Goal: Information Seeking & Learning: Learn about a topic

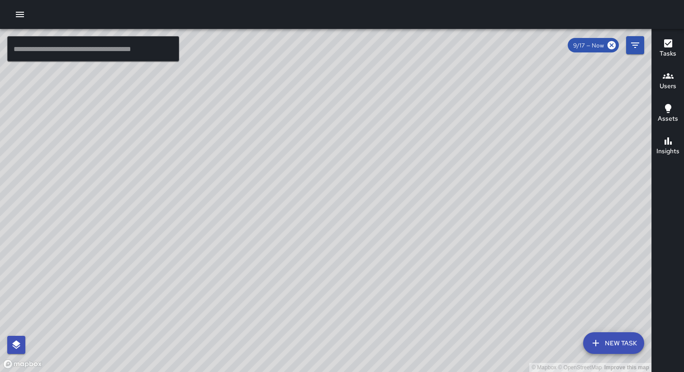
click at [21, 11] on icon "button" at bounding box center [19, 14] width 11 height 11
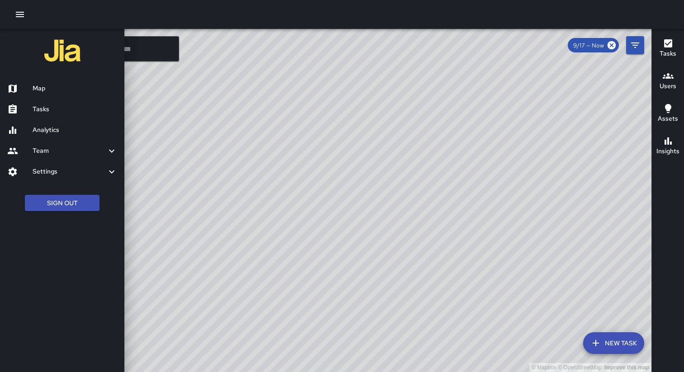
click at [42, 107] on h6 "Tasks" at bounding box center [75, 110] width 85 height 10
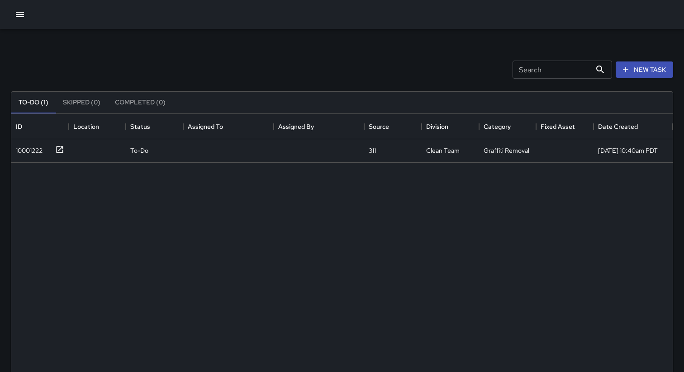
scroll to position [383, 662]
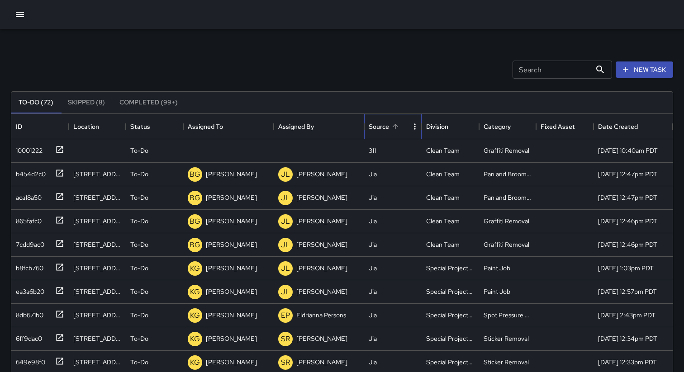
click at [379, 124] on div "Source" at bounding box center [379, 126] width 20 height 25
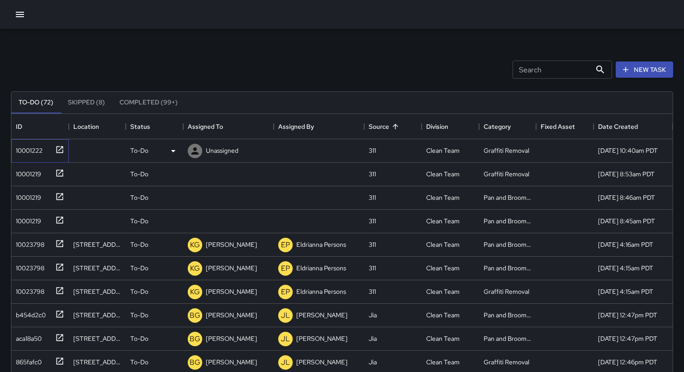
click at [31, 150] on div "10001222" at bounding box center [27, 149] width 30 height 13
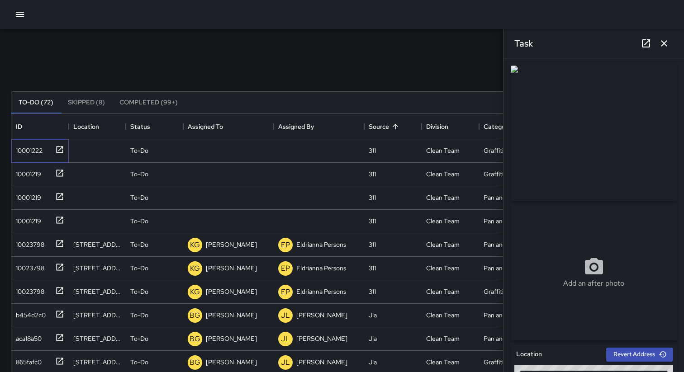
type input "**********"
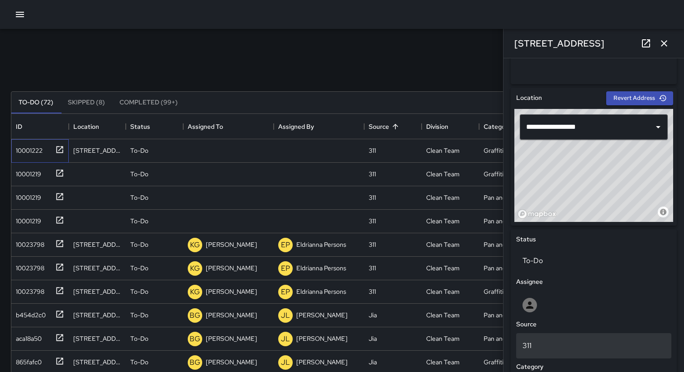
scroll to position [340, 0]
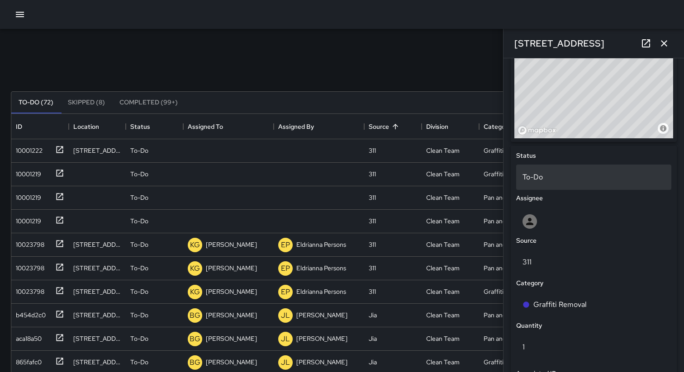
click at [548, 179] on p "To-Do" at bounding box center [594, 177] width 143 height 11
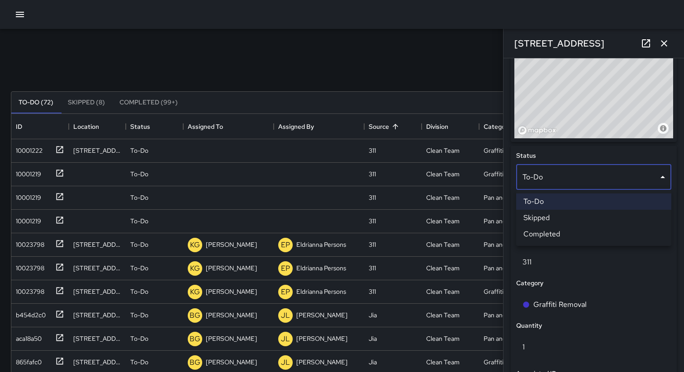
click at [543, 217] on li "Skipped" at bounding box center [593, 218] width 155 height 16
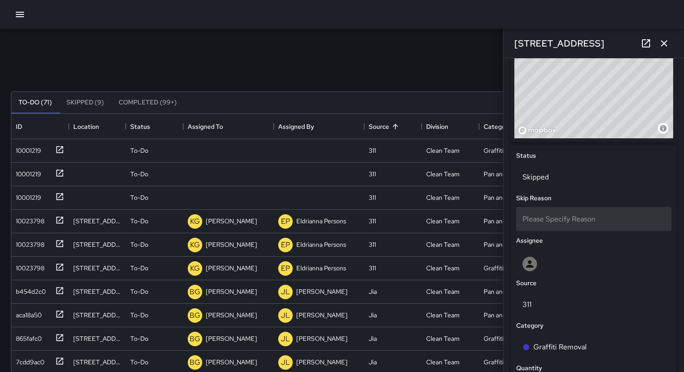
click at [553, 218] on span "Please Specify Reason" at bounding box center [559, 220] width 73 height 10
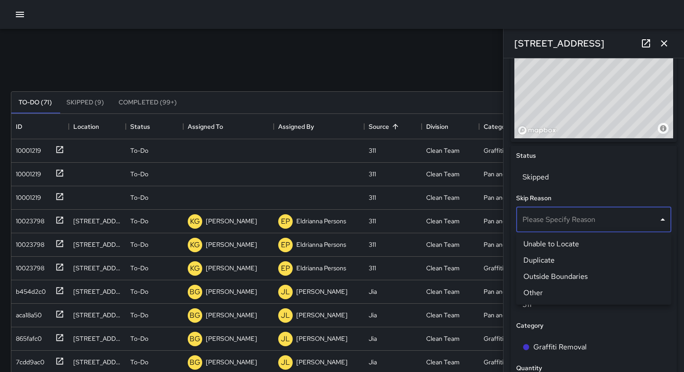
click at [547, 244] on li "Unable to Locate" at bounding box center [593, 244] width 155 height 16
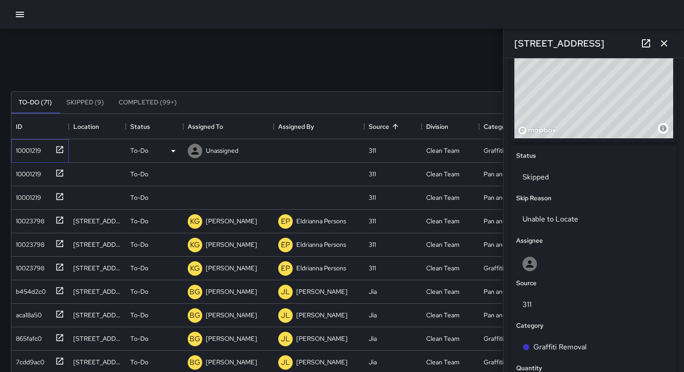
click at [30, 150] on div "10001219" at bounding box center [26, 149] width 29 height 13
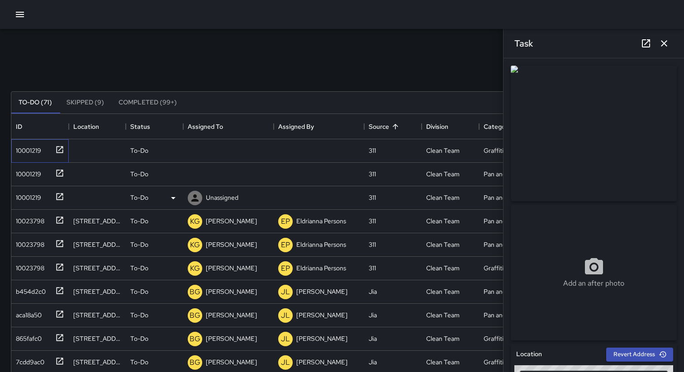
type input "**********"
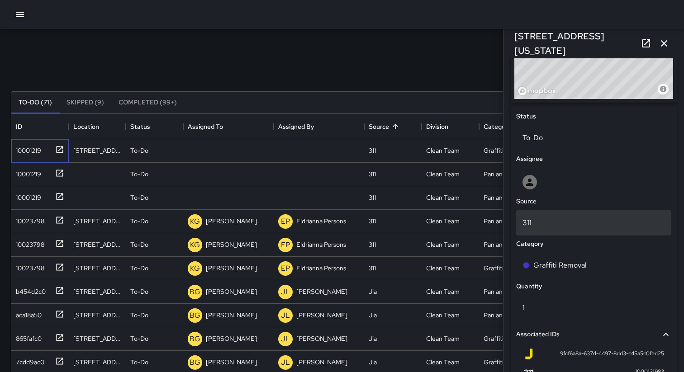
scroll to position [365, 0]
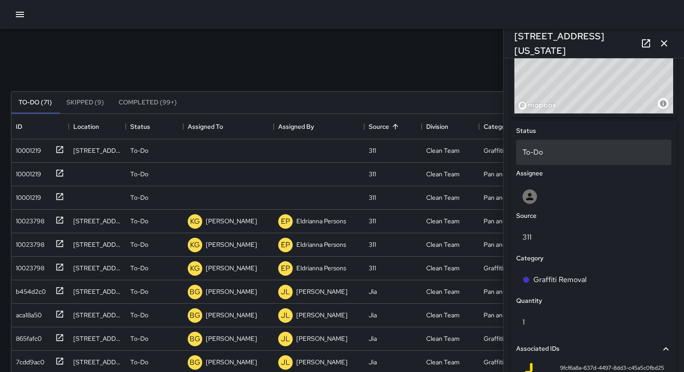
click at [552, 147] on p "To-Do" at bounding box center [594, 152] width 143 height 11
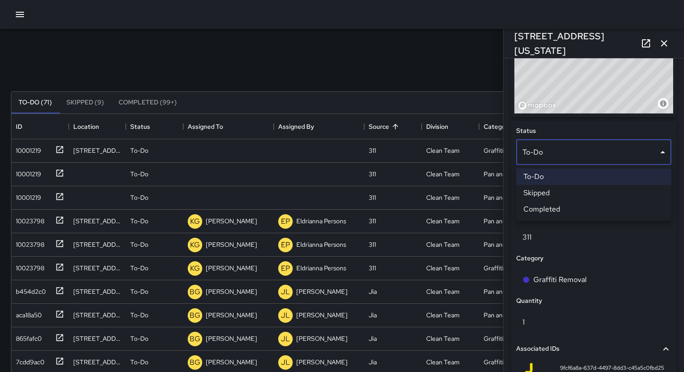
click at [545, 192] on li "Skipped" at bounding box center [593, 193] width 155 height 16
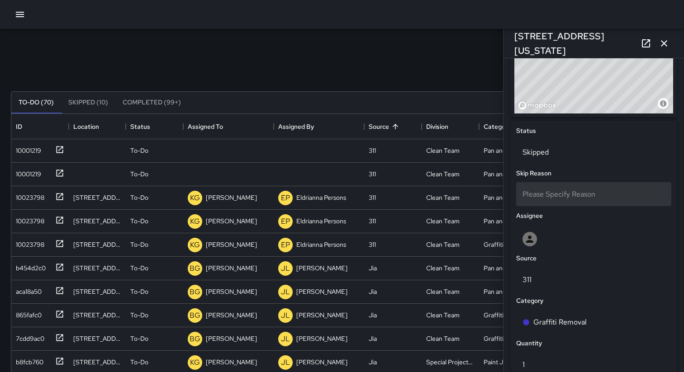
click at [560, 195] on span "Please Specify Reason" at bounding box center [559, 195] width 73 height 10
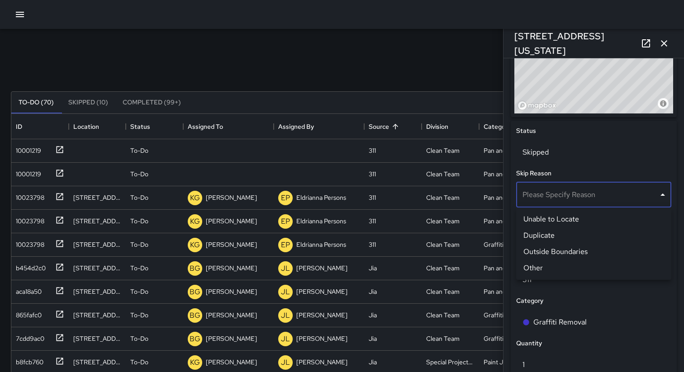
click at [550, 241] on li "Duplicate" at bounding box center [593, 236] width 155 height 16
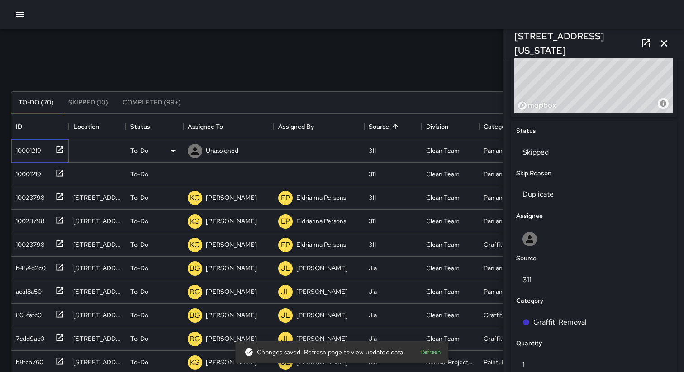
click at [24, 153] on div "10001219" at bounding box center [26, 149] width 29 height 13
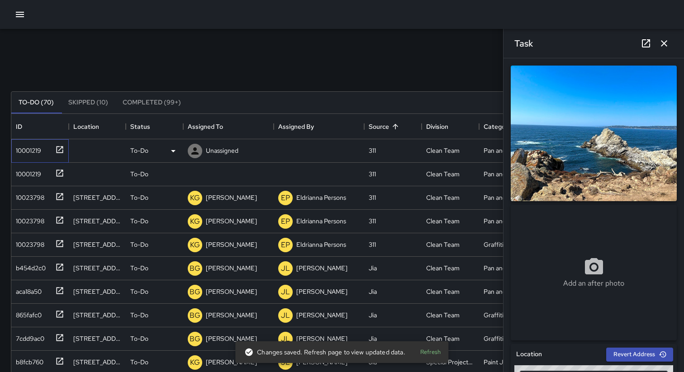
type input "**********"
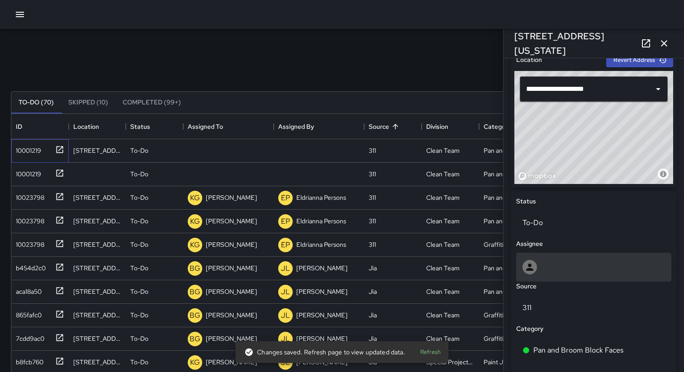
scroll to position [364, 0]
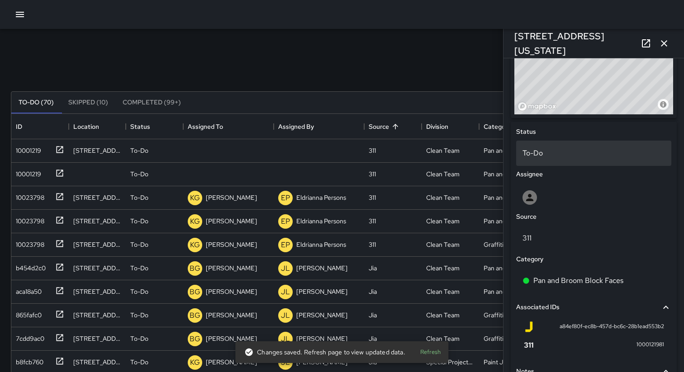
click at [555, 152] on p "To-Do" at bounding box center [594, 153] width 143 height 11
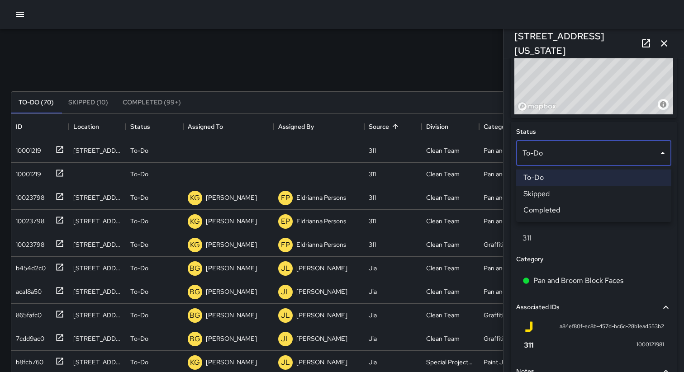
click at [548, 199] on li "Skipped" at bounding box center [593, 194] width 155 height 16
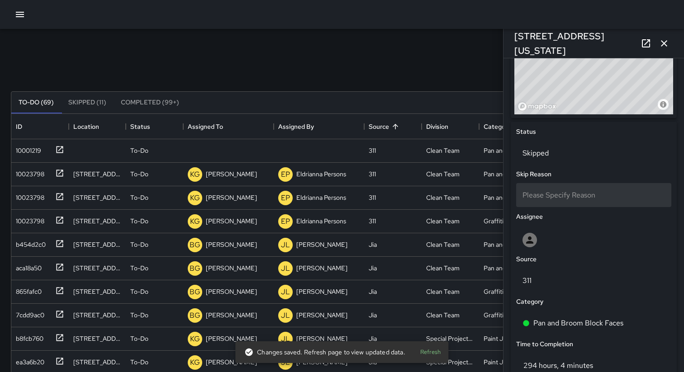
click at [557, 193] on span "Please Specify Reason" at bounding box center [559, 196] width 73 height 10
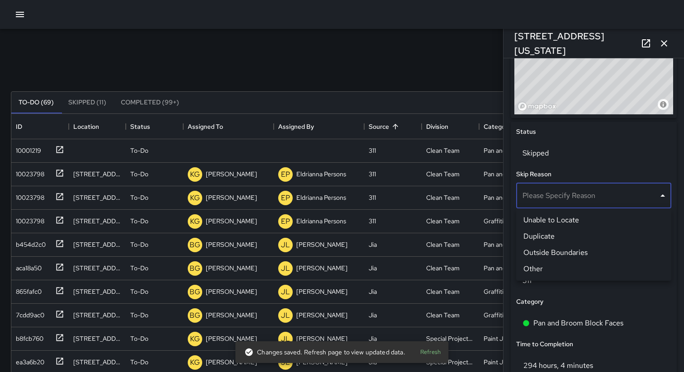
click at [551, 253] on li "Outside Boundaries" at bounding box center [593, 253] width 155 height 16
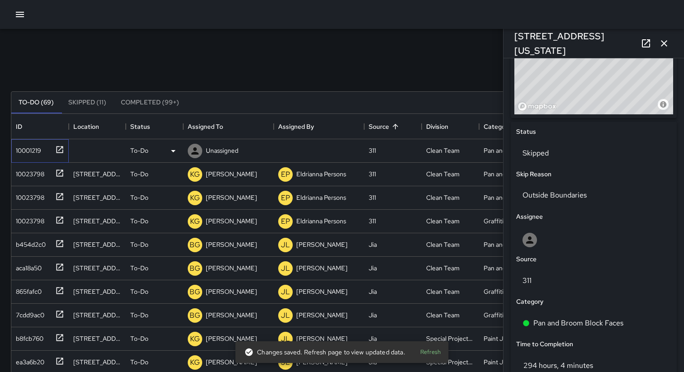
click at [26, 151] on div "10001219" at bounding box center [26, 149] width 29 height 13
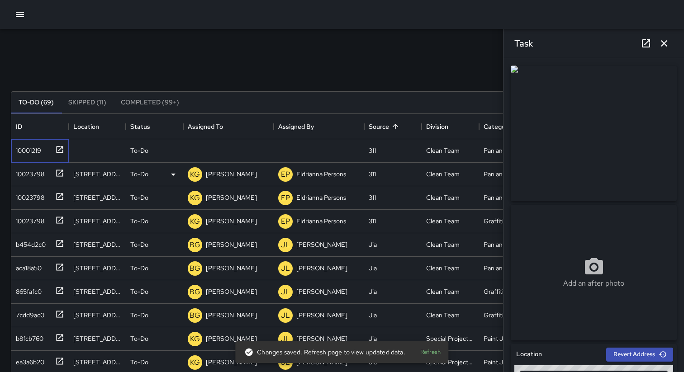
type input "**********"
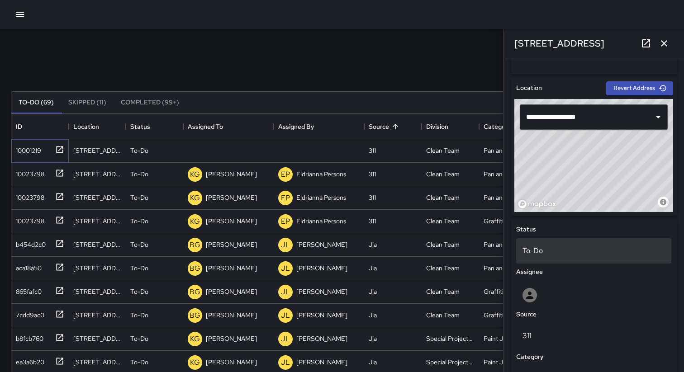
scroll to position [267, 0]
click at [535, 256] on p "To-Do" at bounding box center [594, 250] width 143 height 11
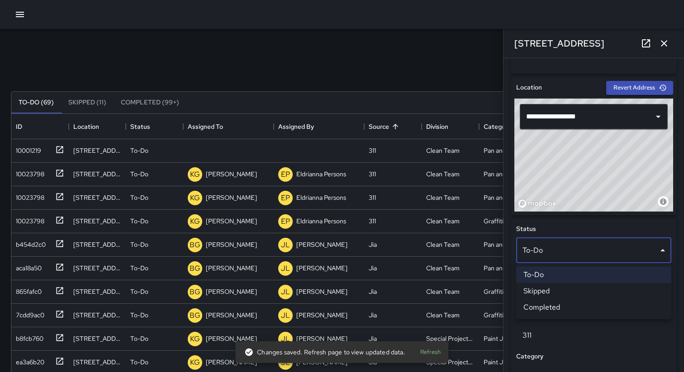
click at [538, 293] on li "Skipped" at bounding box center [593, 291] width 155 height 16
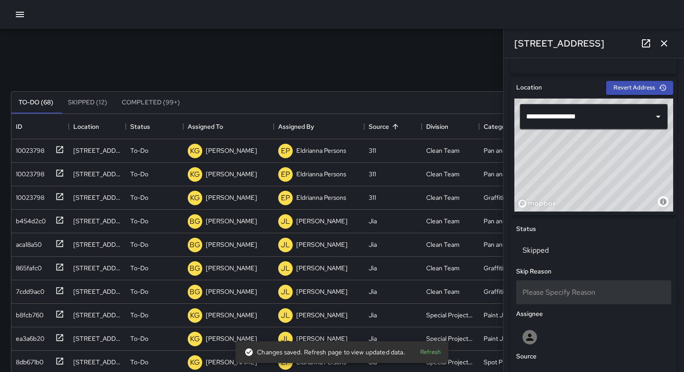
click at [544, 298] on div "Please Specify Reason" at bounding box center [593, 293] width 155 height 24
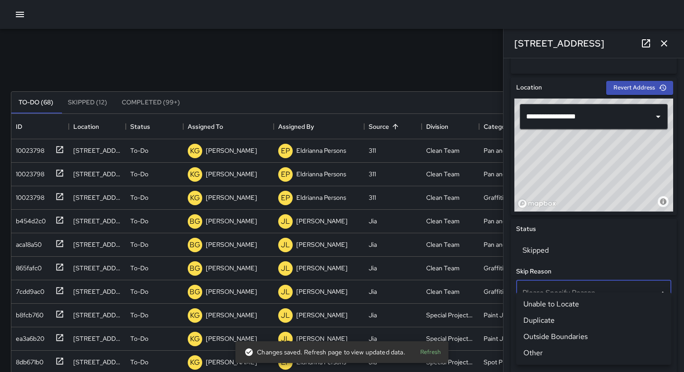
click at [545, 349] on li "Other" at bounding box center [593, 353] width 155 height 16
click at [664, 47] on icon "button" at bounding box center [664, 43] width 11 height 11
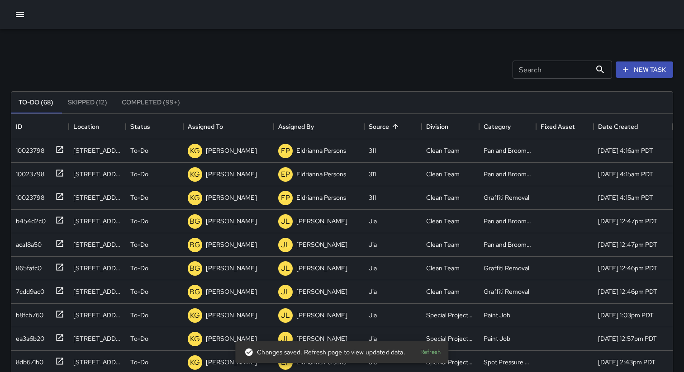
click at [84, 104] on button "Skipped (12)" at bounding box center [88, 103] width 54 height 22
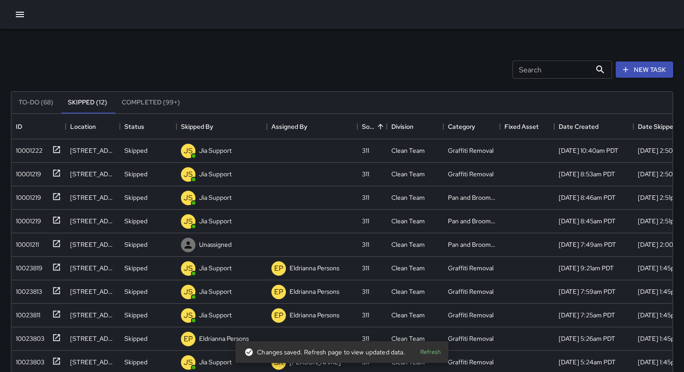
click at [197, 61] on div "Search Search New Task" at bounding box center [342, 69] width 666 height 47
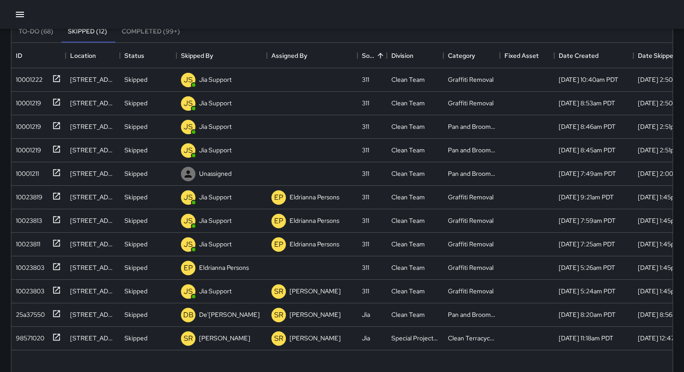
scroll to position [0, 0]
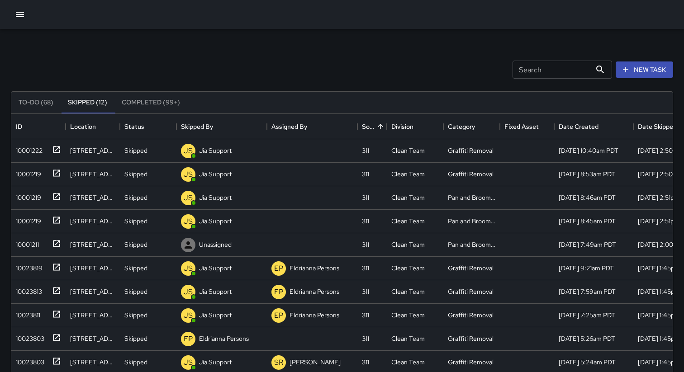
click at [87, 73] on div "Search Search New Task" at bounding box center [342, 69] width 666 height 47
click at [299, 51] on div "Search Search New Task" at bounding box center [342, 69] width 666 height 47
click at [434, 73] on div "Search Search New Task" at bounding box center [342, 69] width 666 height 47
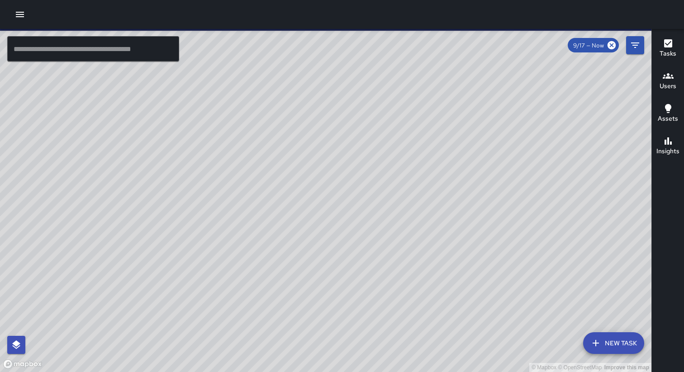
click at [18, 14] on icon "button" at bounding box center [19, 14] width 11 height 11
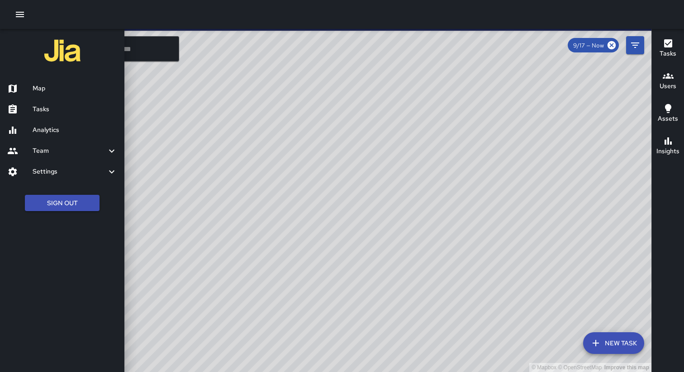
click at [53, 133] on h6 "Analytics" at bounding box center [75, 130] width 85 height 10
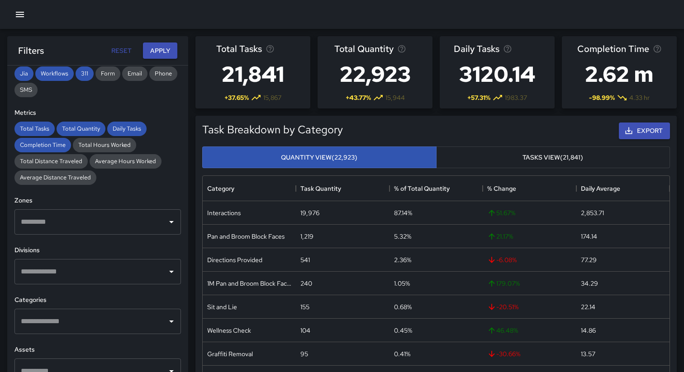
scroll to position [161, 0]
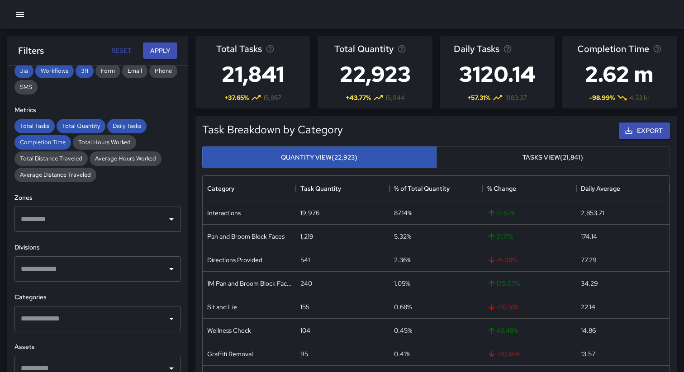
click at [136, 221] on input "text" at bounding box center [91, 219] width 145 height 17
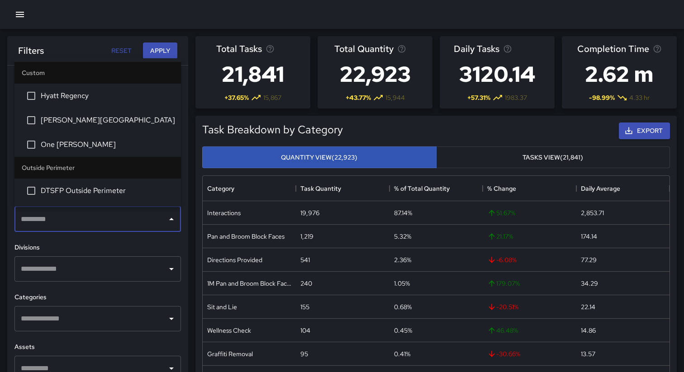
click at [109, 145] on span "One [PERSON_NAME]" at bounding box center [107, 144] width 133 height 11
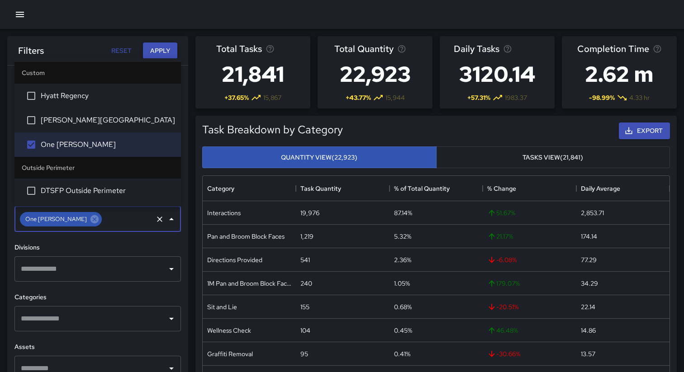
click at [158, 52] on button "Apply" at bounding box center [160, 51] width 34 height 17
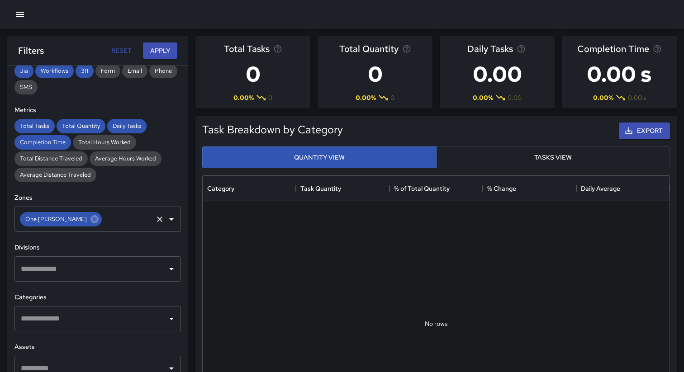
click at [126, 219] on input "text" at bounding box center [127, 219] width 48 height 17
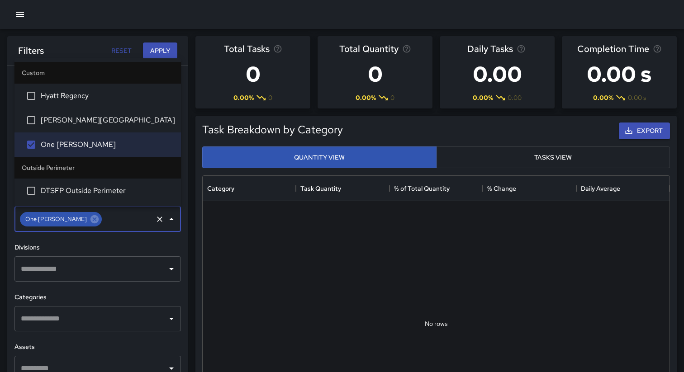
click at [77, 115] on span "[PERSON_NAME][GEOGRAPHIC_DATA]" at bounding box center [107, 120] width 133 height 11
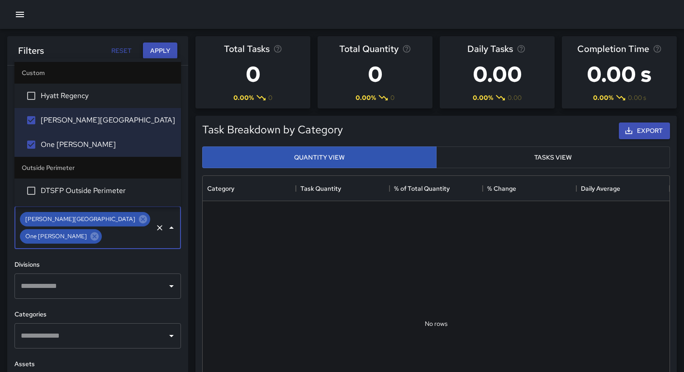
click at [158, 53] on button "Apply" at bounding box center [160, 51] width 34 height 17
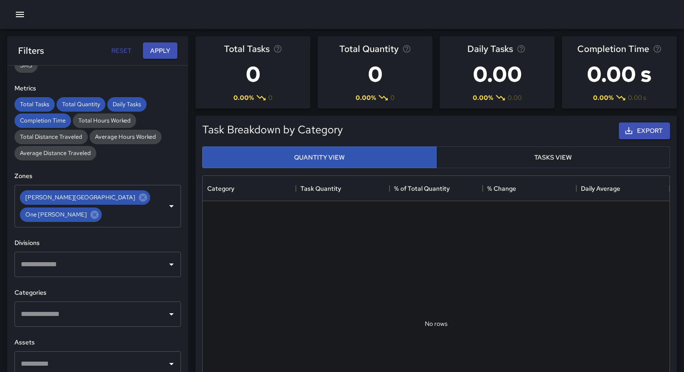
scroll to position [185, 0]
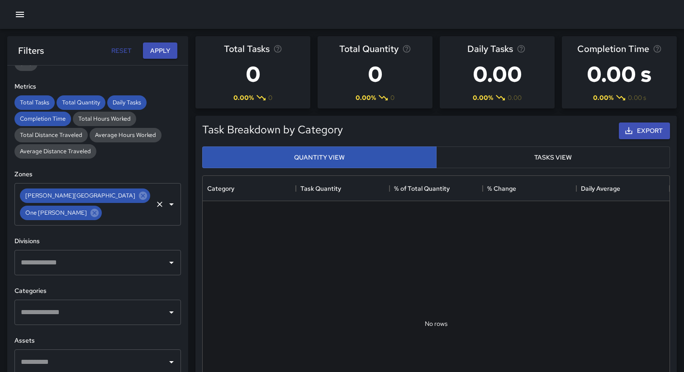
click at [152, 198] on div "Rincon Center One Bush ​" at bounding box center [97, 204] width 167 height 43
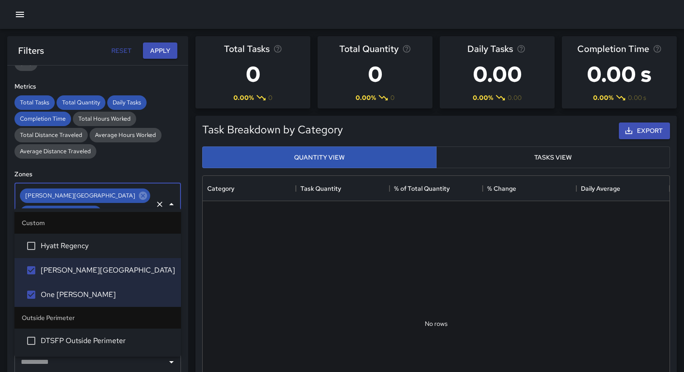
click at [108, 252] on li "Hyatt Regency" at bounding box center [97, 246] width 167 height 24
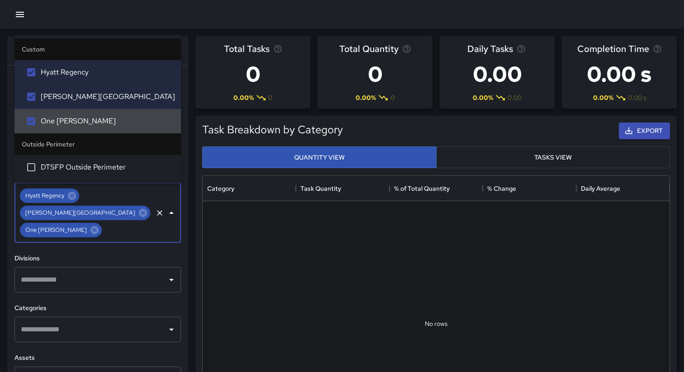
click at [188, 142] on div "Task Breakdown by Category Export Quantity View Tasks View No rows Category Tas…" at bounding box center [432, 281] width 489 height 345
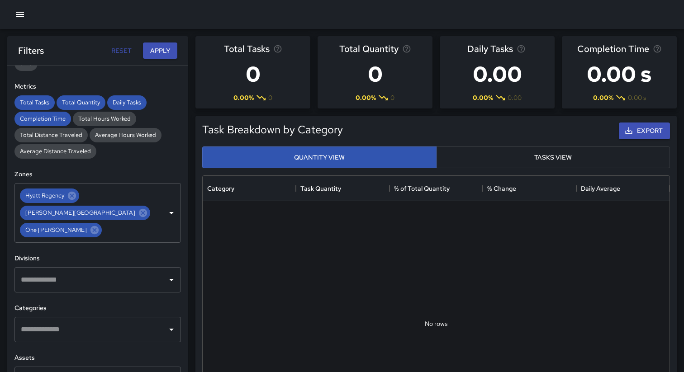
click at [162, 42] on div "Filters Reset Apply" at bounding box center [97, 50] width 181 height 29
click at [161, 50] on button "Apply" at bounding box center [160, 51] width 34 height 17
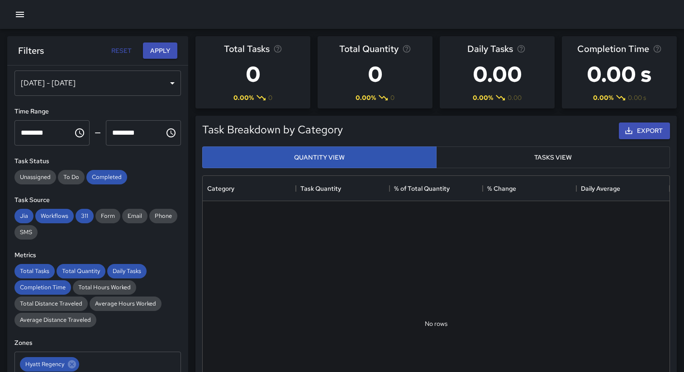
scroll to position [16, 0]
click at [124, 82] on div "[DATE] - [DATE]" at bounding box center [97, 82] width 167 height 25
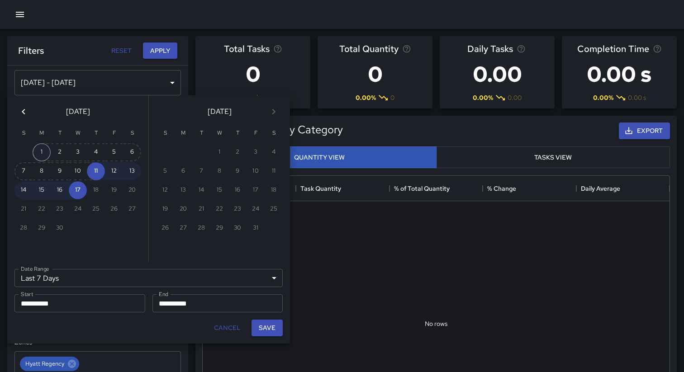
click at [44, 150] on button "1" at bounding box center [42, 152] width 18 height 18
type input "******"
type input "**********"
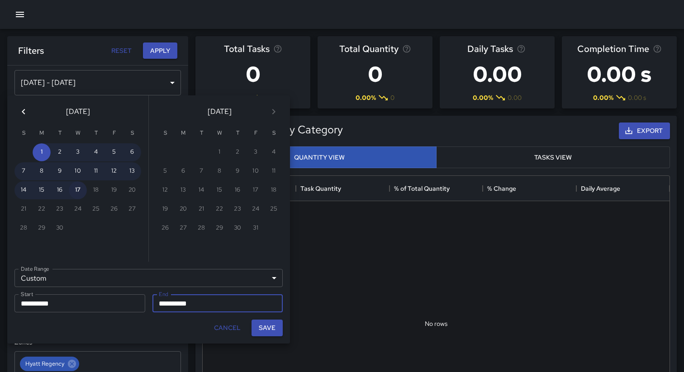
click at [85, 193] on button "17" at bounding box center [78, 190] width 18 height 18
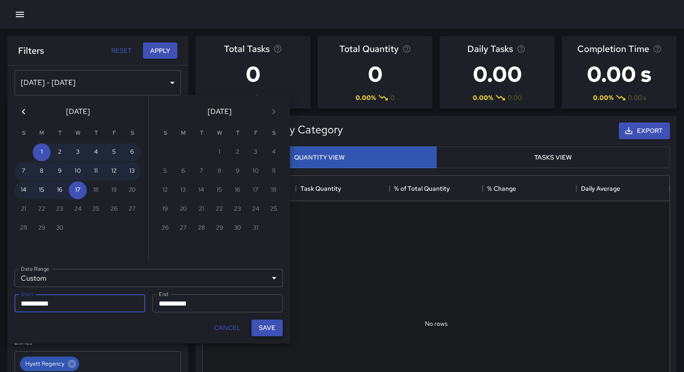
click at [271, 330] on button "Save" at bounding box center [267, 328] width 31 height 17
type input "**********"
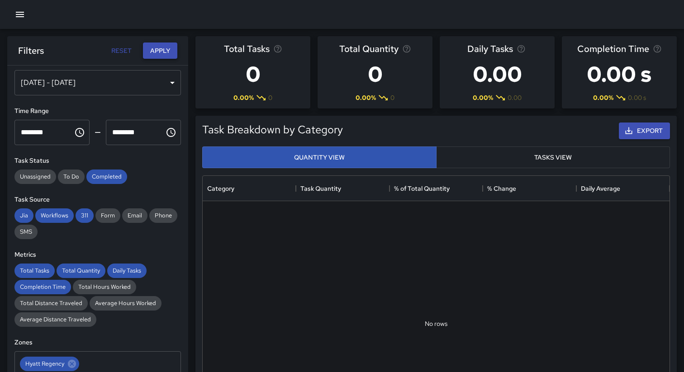
click at [158, 50] on button "Apply" at bounding box center [160, 51] width 34 height 17
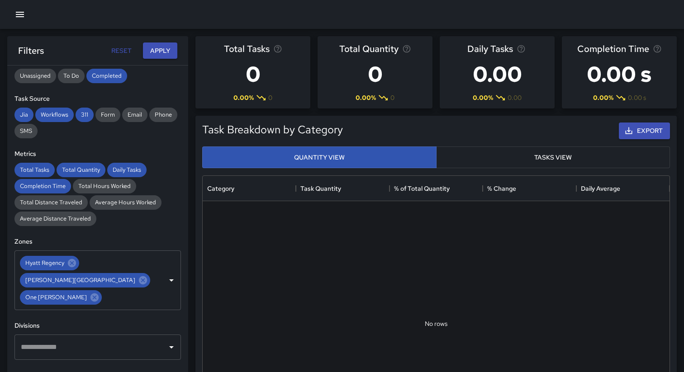
scroll to position [119, 0]
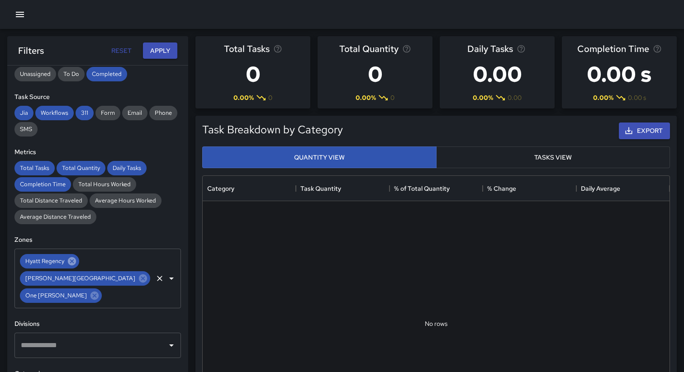
click at [70, 263] on icon at bounding box center [72, 261] width 8 height 8
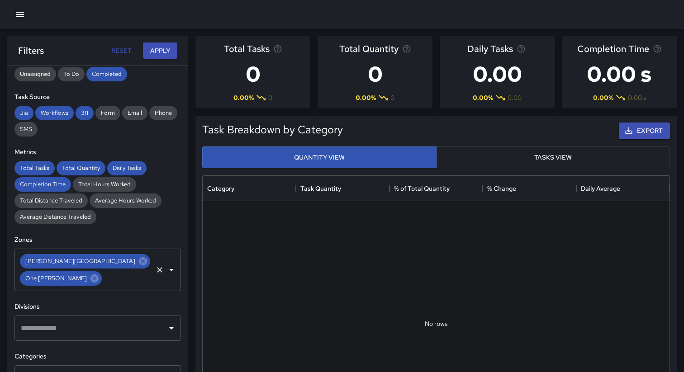
click at [139, 263] on icon at bounding box center [143, 261] width 8 height 8
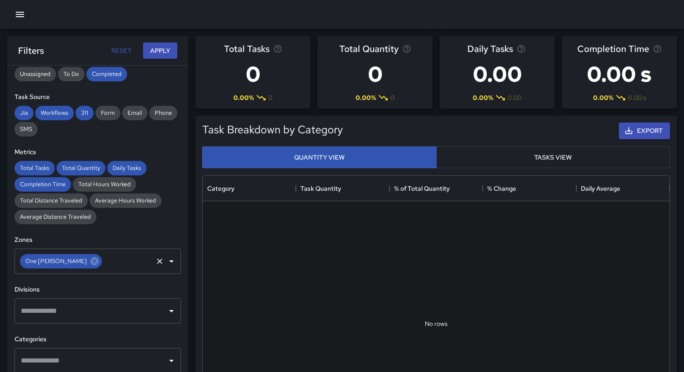
click at [103, 263] on input "text" at bounding box center [127, 261] width 48 height 17
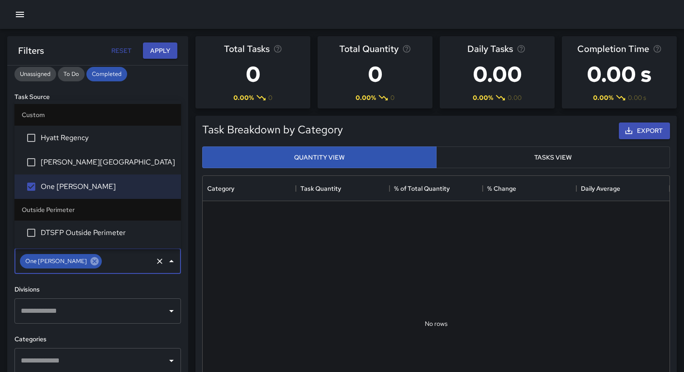
click at [90, 263] on icon at bounding box center [95, 262] width 10 height 10
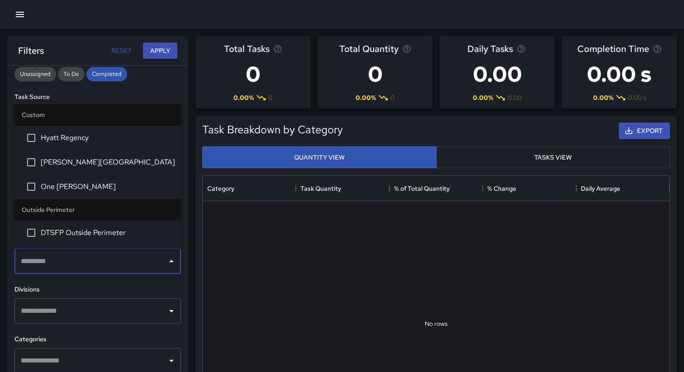
click at [55, 233] on span "DTSFP Outside Perimeter" at bounding box center [107, 233] width 133 height 11
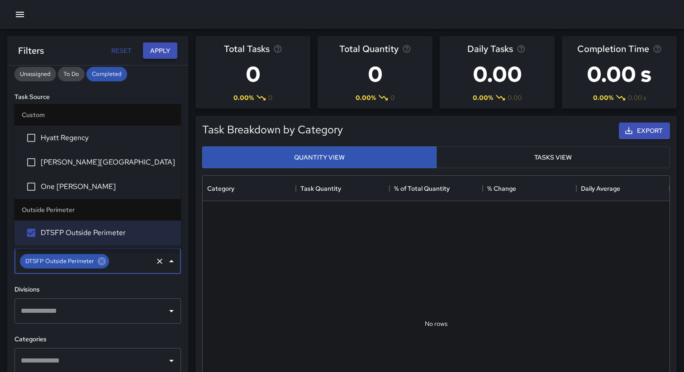
click at [154, 48] on button "Apply" at bounding box center [160, 51] width 34 height 17
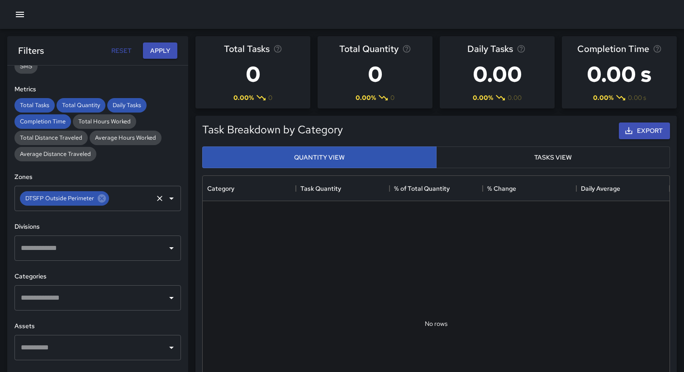
scroll to position [240, 0]
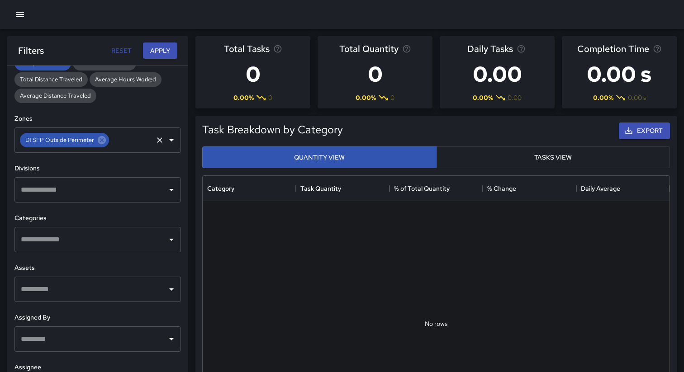
click at [137, 141] on input "text" at bounding box center [130, 140] width 41 height 17
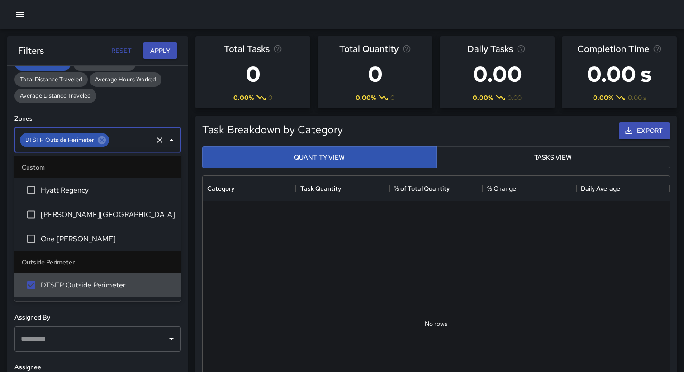
click at [21, 19] on icon "button" at bounding box center [19, 14] width 11 height 11
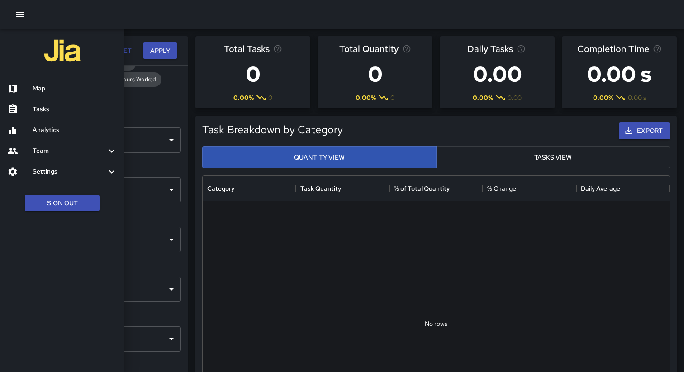
click at [57, 176] on h6 "Settings" at bounding box center [70, 172] width 74 height 10
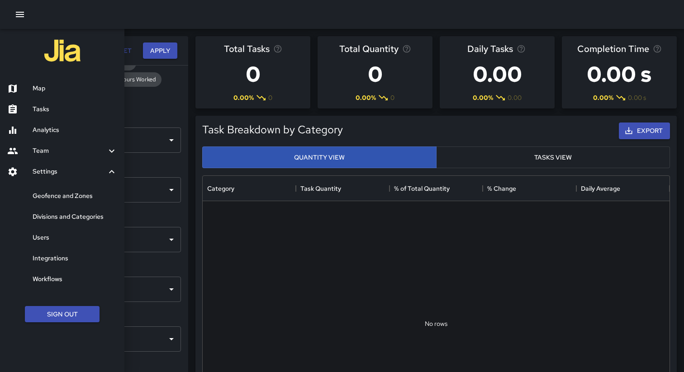
click at [60, 197] on h6 "Geofence and Zones" at bounding box center [75, 196] width 85 height 10
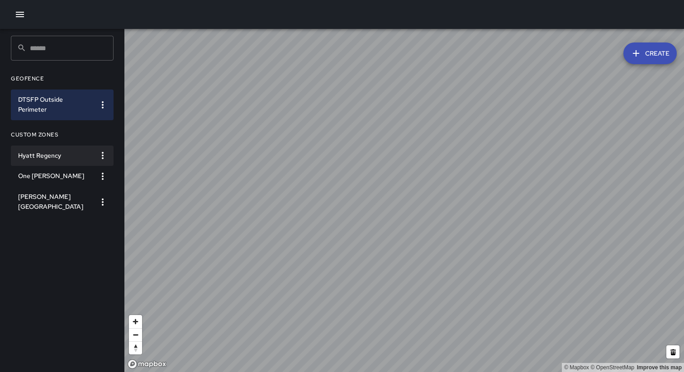
click at [62, 160] on h6 "Hyatt Regency" at bounding box center [55, 156] width 74 height 10
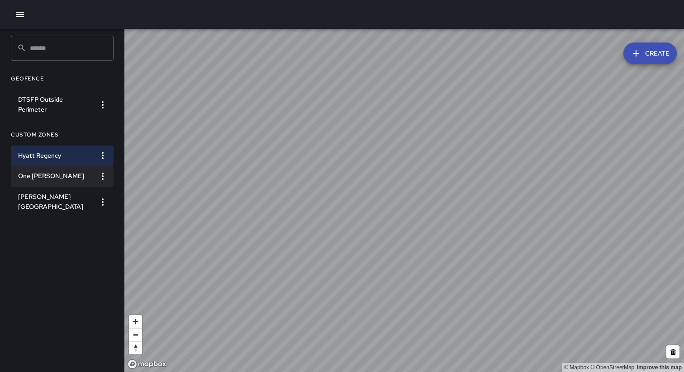
click at [57, 172] on h6 "One [PERSON_NAME]" at bounding box center [55, 177] width 74 height 10
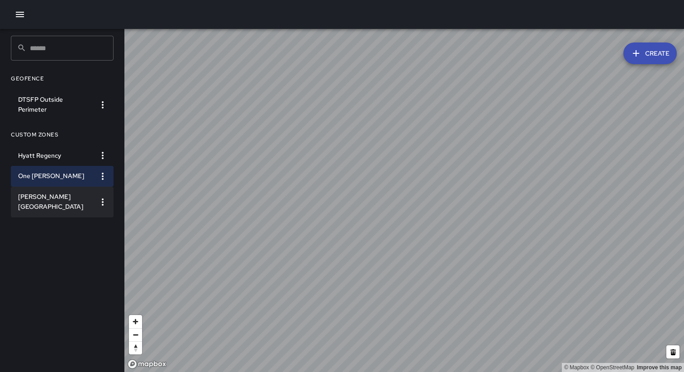
click at [50, 193] on h6 "[PERSON_NAME][GEOGRAPHIC_DATA]" at bounding box center [55, 202] width 74 height 20
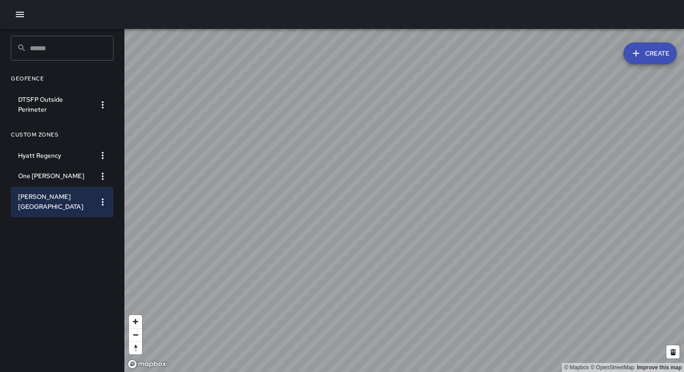
click at [20, 18] on icon "button" at bounding box center [19, 14] width 11 height 11
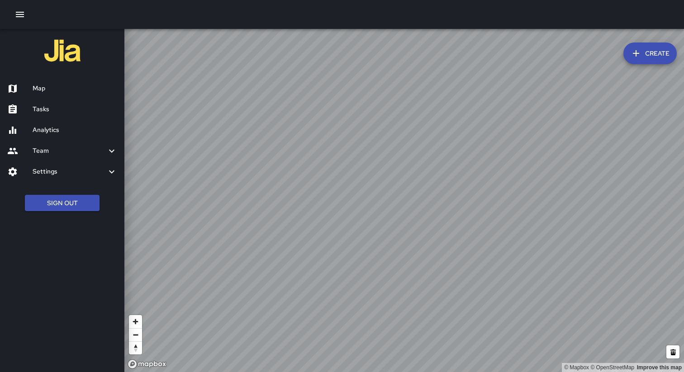
click at [89, 7] on div at bounding box center [342, 14] width 684 height 29
click at [46, 85] on h6 "Map" at bounding box center [75, 89] width 85 height 10
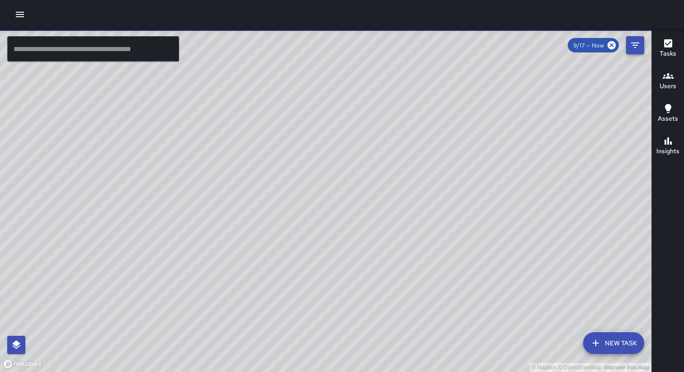
click at [633, 45] on icon "Filters" at bounding box center [635, 45] width 8 height 5
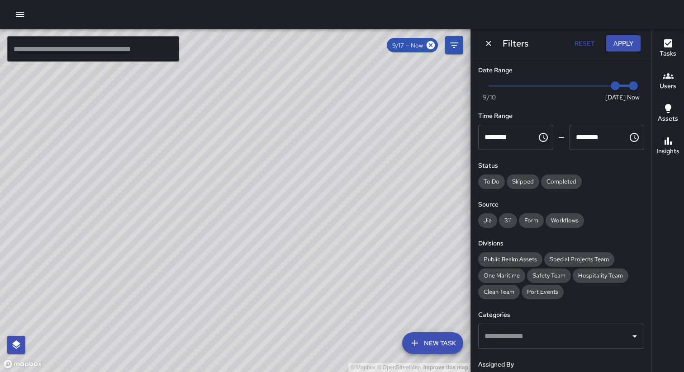
click at [547, 88] on span "Now Today 9/10 9/17 3:10 pm" at bounding box center [561, 86] width 144 height 14
type input "*"
click at [619, 40] on button "Apply" at bounding box center [623, 43] width 34 height 17
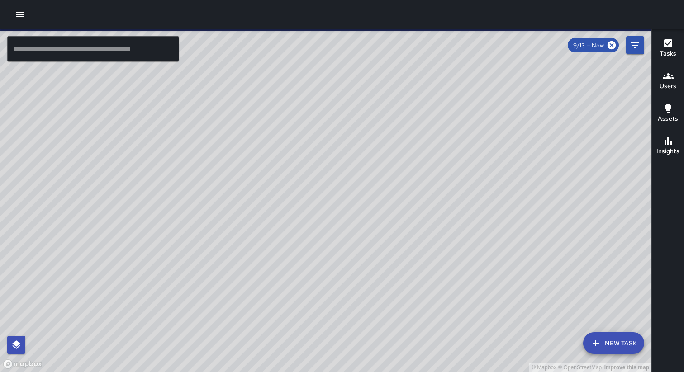
click at [19, 21] on button "button" at bounding box center [20, 14] width 18 height 18
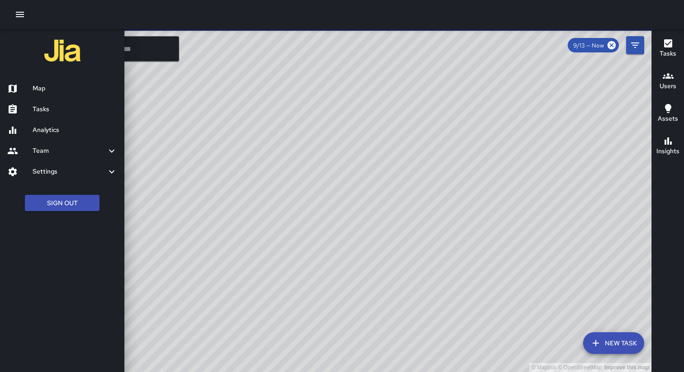
click at [58, 133] on h6 "Analytics" at bounding box center [75, 130] width 85 height 10
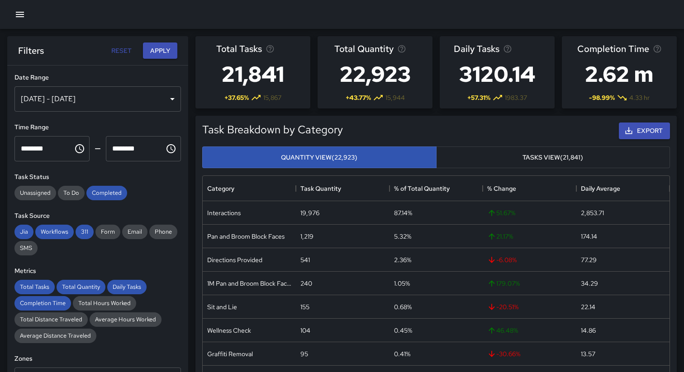
scroll to position [271, 467]
click at [183, 177] on div "**********" at bounding box center [97, 237] width 181 height 343
click at [193, 177] on div "Task Breakdown by Category Export Quantity View (22,923) Tasks View (21,841) Ca…" at bounding box center [432, 281] width 489 height 345
click at [172, 183] on div "Task Status Unassigned To Do Completed" at bounding box center [97, 186] width 167 height 28
click at [25, 14] on button "button" at bounding box center [20, 14] width 18 height 18
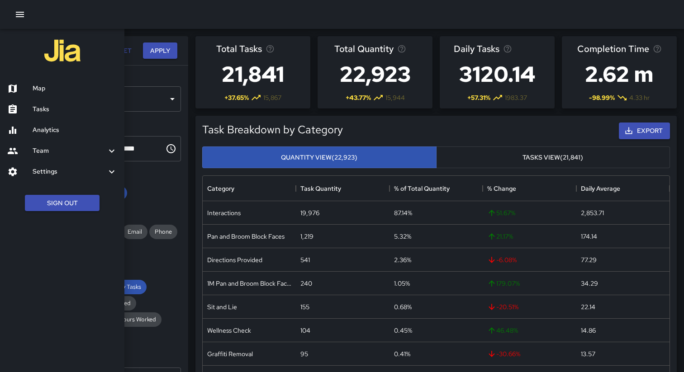
click at [48, 112] on h6 "Tasks" at bounding box center [75, 110] width 85 height 10
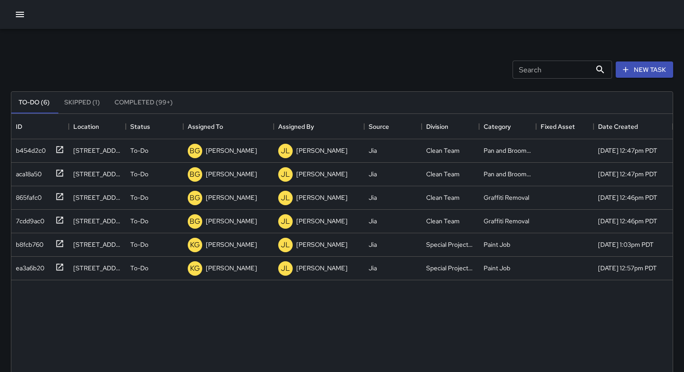
scroll to position [383, 662]
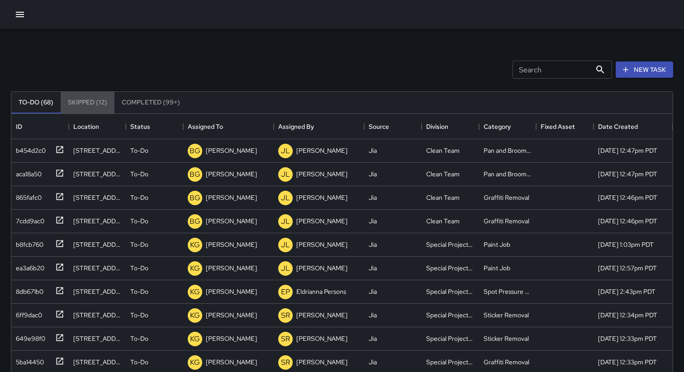
click at [86, 98] on button "Skipped (12)" at bounding box center [88, 103] width 54 height 22
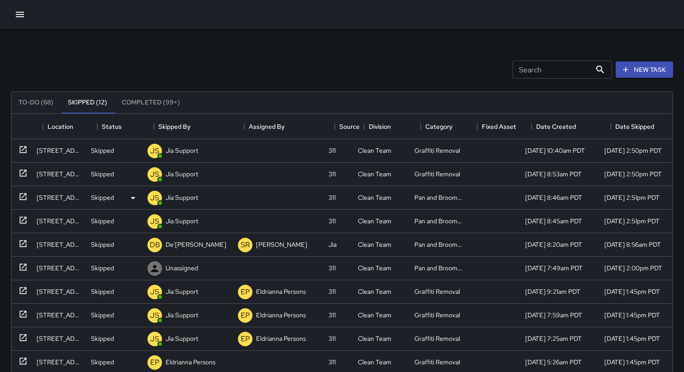
scroll to position [0, 40]
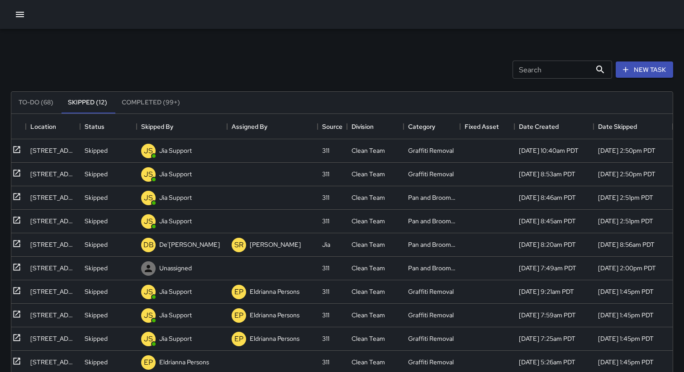
click at [429, 62] on div "Search Search New Task" at bounding box center [342, 69] width 666 height 47
click at [400, 56] on div "Search Search New Task" at bounding box center [342, 69] width 666 height 47
click at [329, 75] on div "Search Search New Task" at bounding box center [342, 69] width 666 height 47
click at [110, 154] on div "Skipped" at bounding box center [109, 150] width 48 height 9
click at [49, 152] on div "201 Battery Street" at bounding box center [52, 150] width 45 height 9
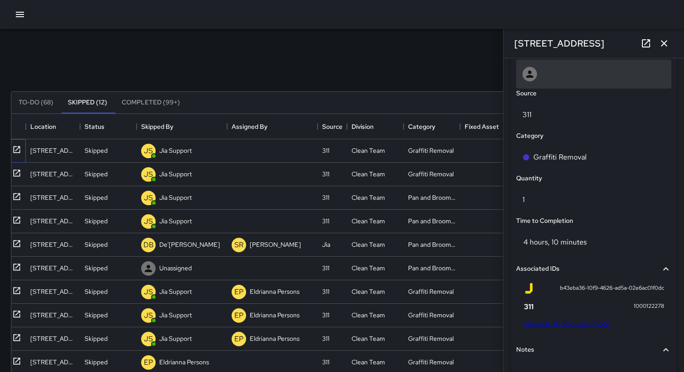
scroll to position [489, 0]
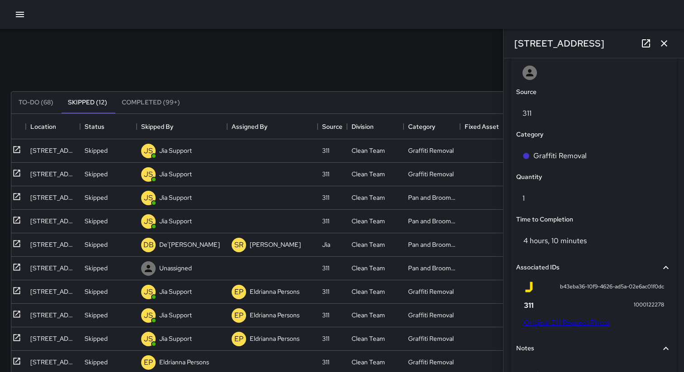
click at [669, 46] on icon "button" at bounding box center [664, 43] width 11 height 11
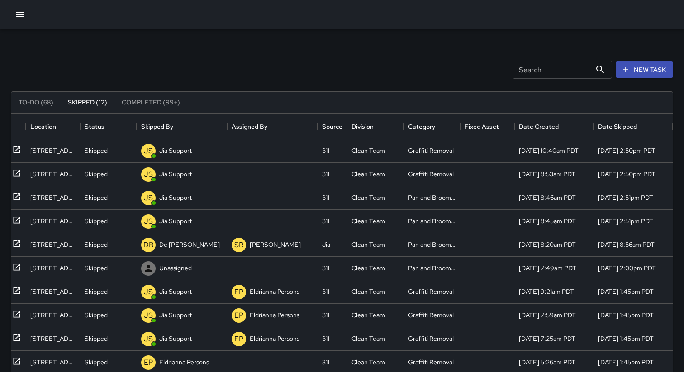
click at [280, 48] on div "Search Search New Task" at bounding box center [342, 69] width 666 height 47
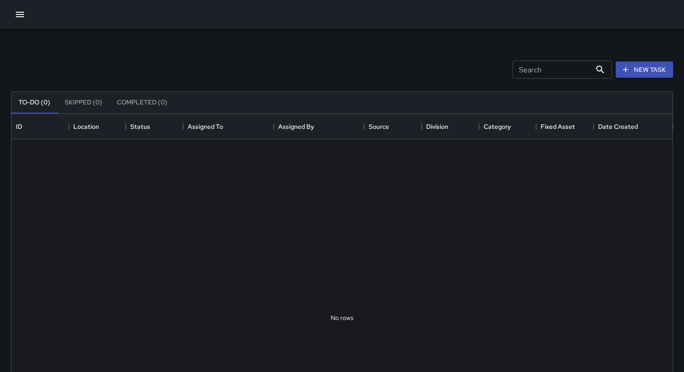
scroll to position [383, 662]
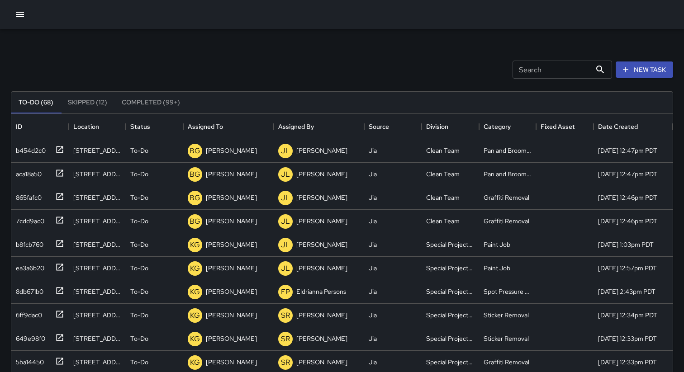
click at [82, 103] on button "Skipped (12)" at bounding box center [88, 103] width 54 height 22
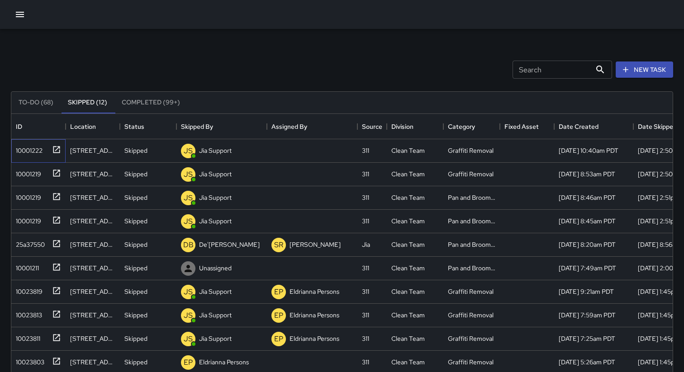
click at [27, 149] on div "10001222" at bounding box center [27, 149] width 30 height 13
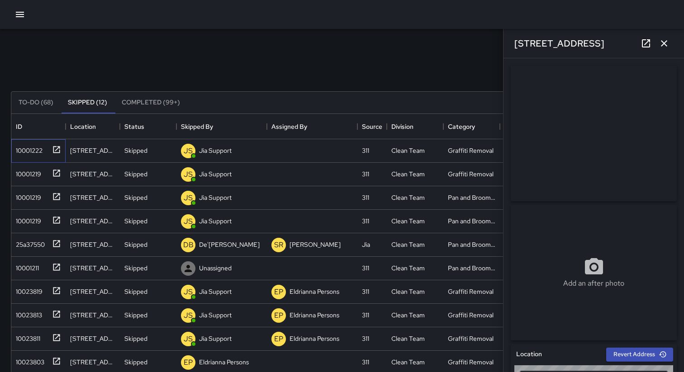
type input "**********"
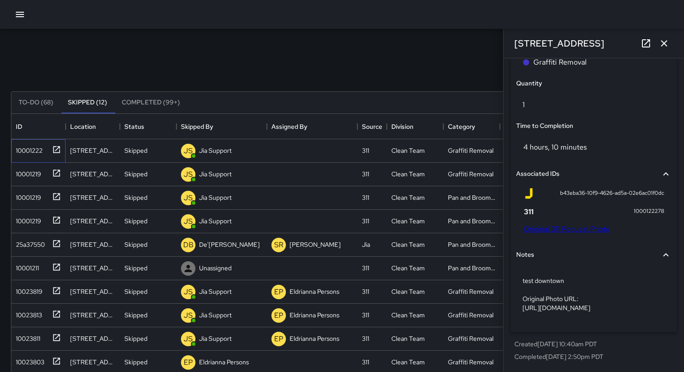
scroll to position [610, 0]
click at [552, 224] on link "Original 311 Request Photo" at bounding box center [567, 229] width 86 height 10
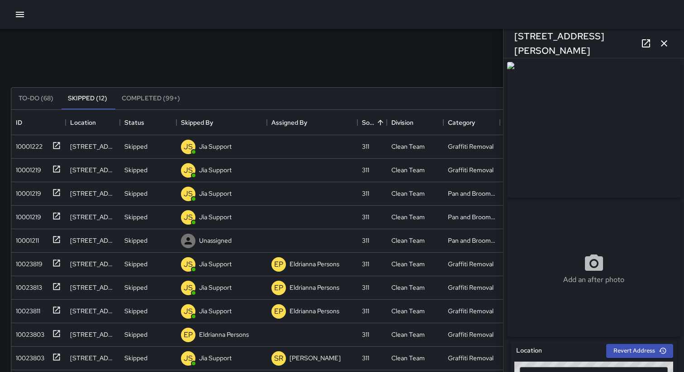
click at [21, 16] on icon "button" at bounding box center [19, 14] width 11 height 11
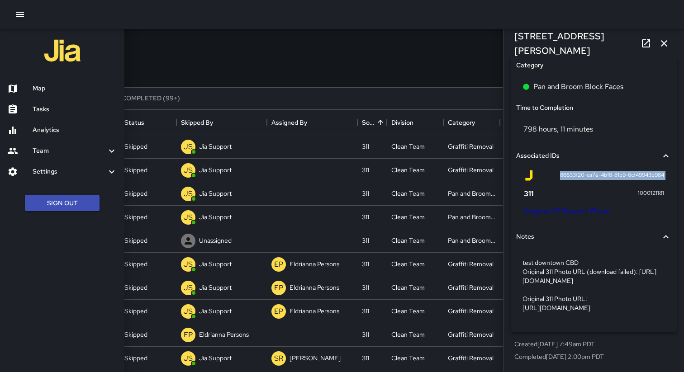
click at [43, 173] on h6 "Settings" at bounding box center [70, 172] width 74 height 10
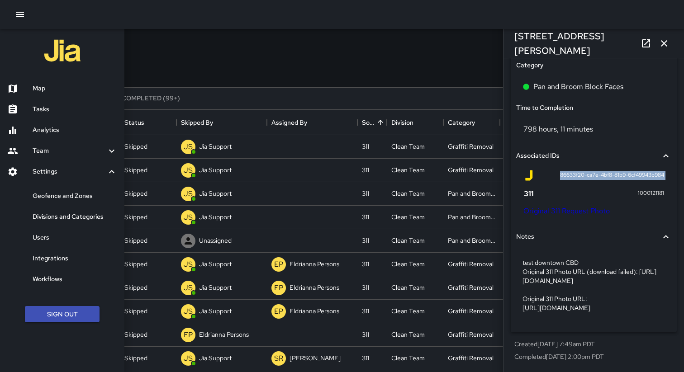
click at [47, 196] on h6 "Geofence and Zones" at bounding box center [75, 196] width 85 height 10
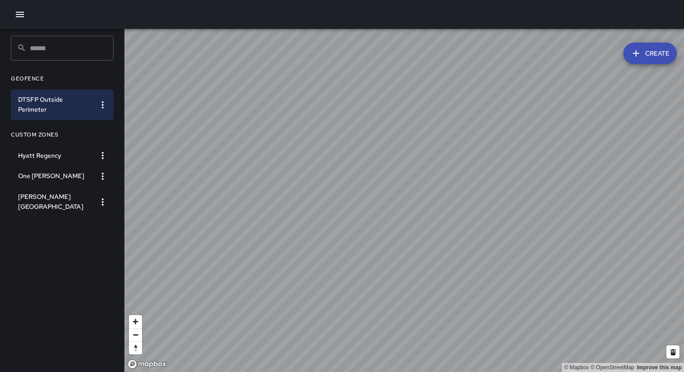
click at [646, 53] on button "Create" at bounding box center [650, 54] width 53 height 22
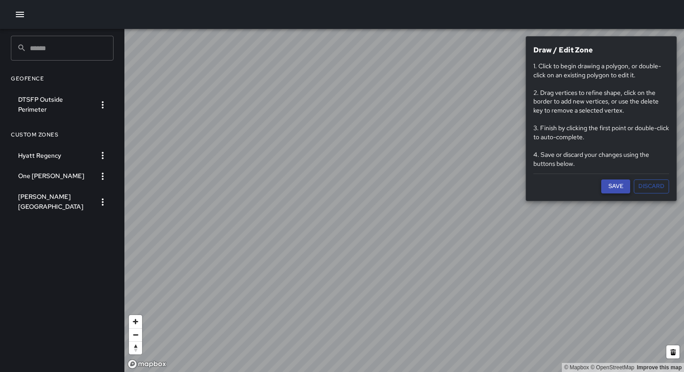
click at [619, 188] on button "Save" at bounding box center [615, 187] width 29 height 14
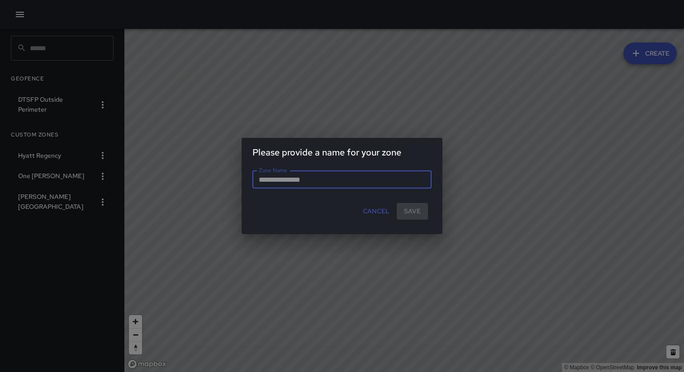
click at [377, 215] on button "Cancel" at bounding box center [376, 211] width 34 height 17
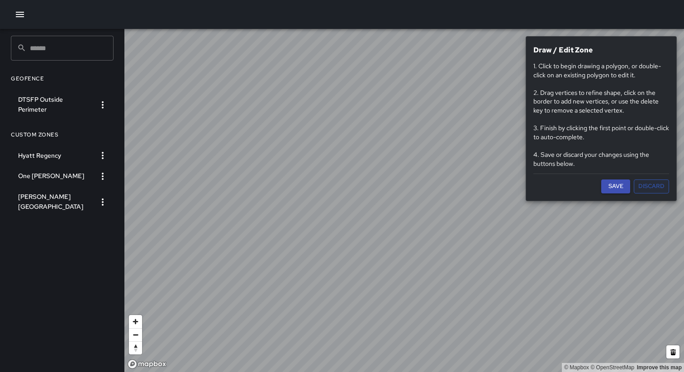
click at [651, 187] on button "Discard" at bounding box center [651, 187] width 35 height 14
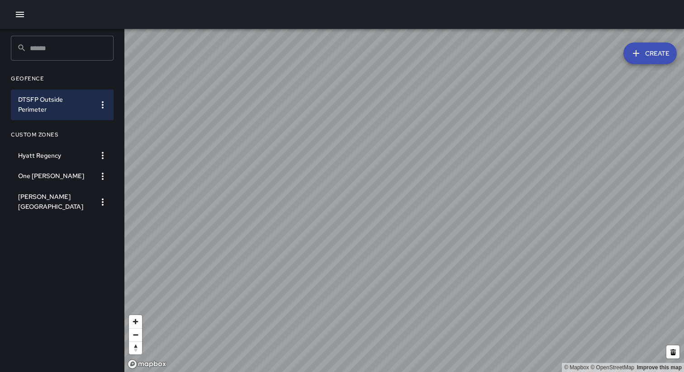
click at [20, 20] on button "button" at bounding box center [20, 14] width 18 height 18
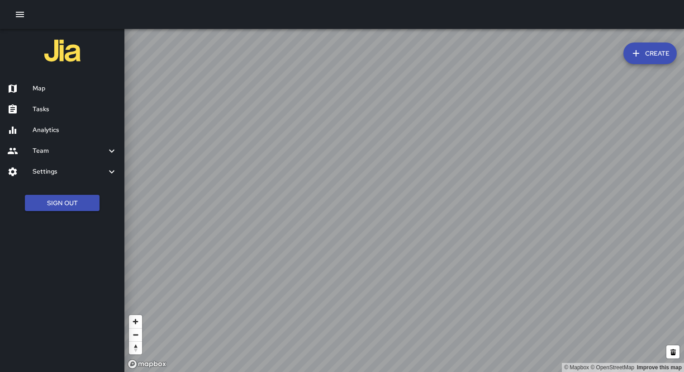
click at [49, 131] on h6 "Analytics" at bounding box center [75, 130] width 85 height 10
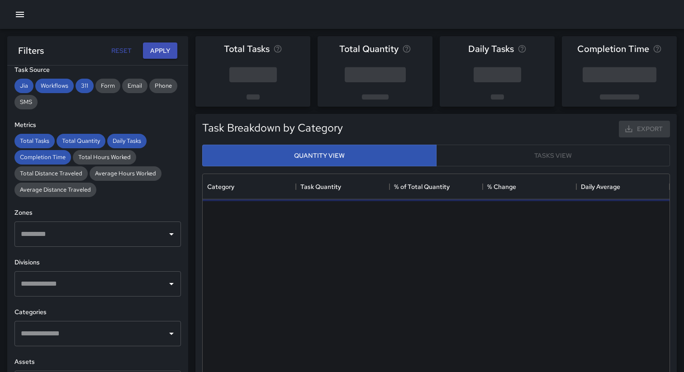
scroll to position [148, 0]
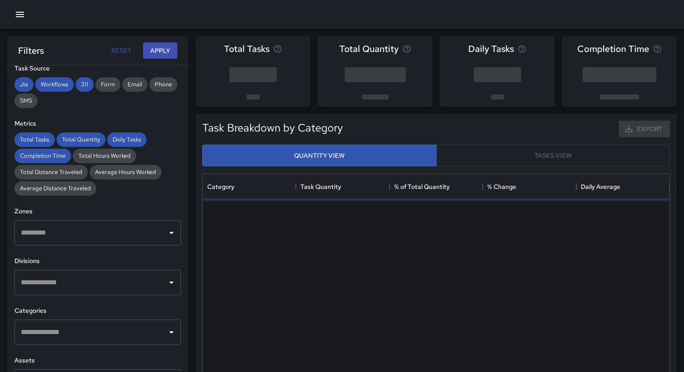
click at [124, 231] on input "text" at bounding box center [91, 232] width 145 height 17
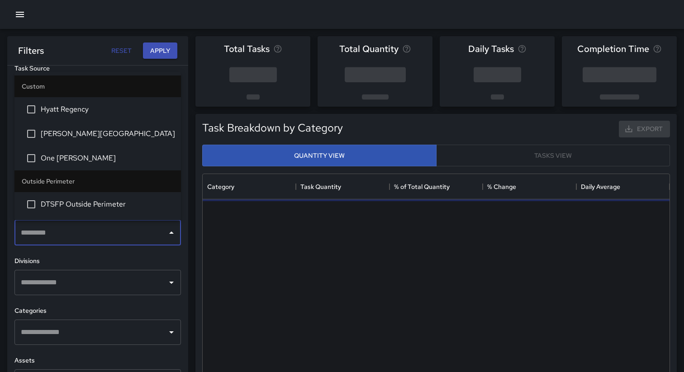
click at [81, 115] on li "Hyatt Regency" at bounding box center [97, 109] width 167 height 24
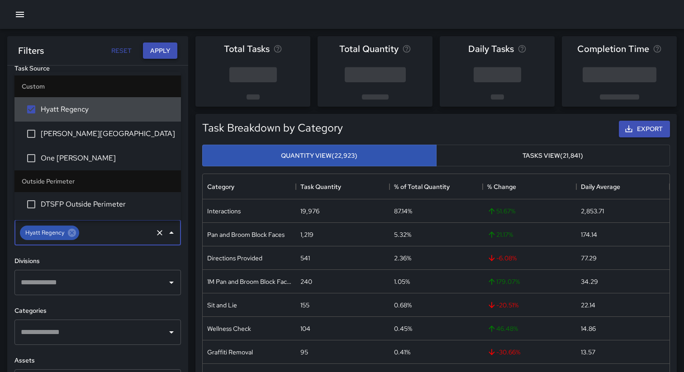
click at [159, 54] on button "Apply" at bounding box center [160, 51] width 34 height 17
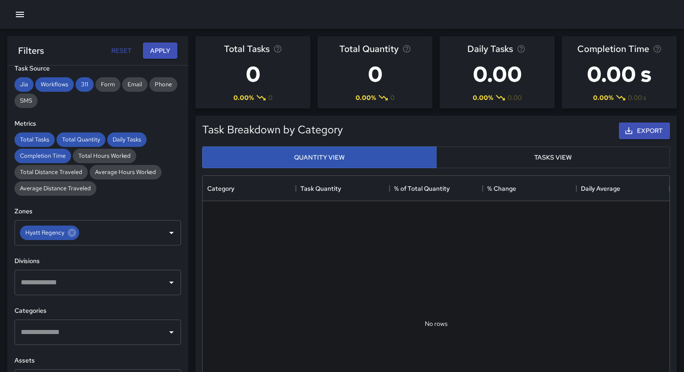
click at [188, 195] on div "**********" at bounding box center [97, 237] width 181 height 343
click at [73, 236] on icon at bounding box center [72, 233] width 8 height 8
click at [82, 234] on input "text" at bounding box center [91, 232] width 145 height 17
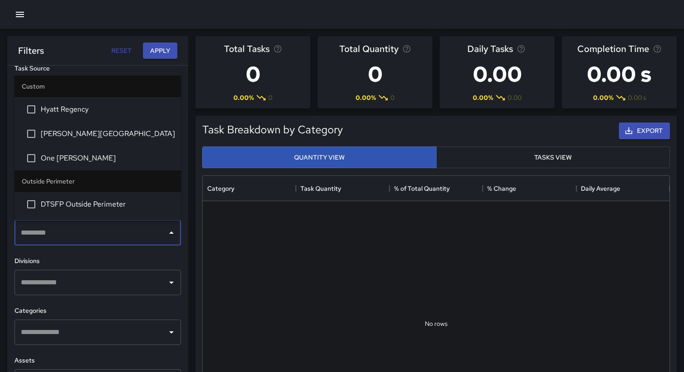
click at [69, 130] on span "[PERSON_NAME][GEOGRAPHIC_DATA]" at bounding box center [107, 134] width 133 height 11
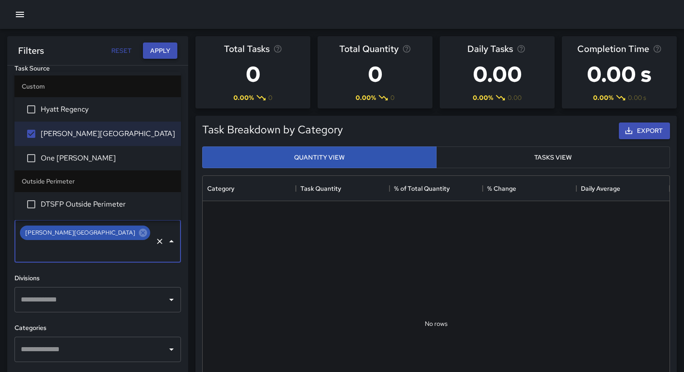
click at [165, 49] on button "Apply" at bounding box center [160, 51] width 34 height 17
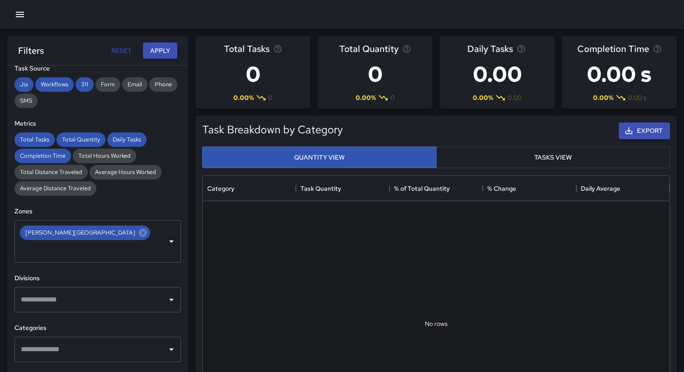
click at [100, 29] on div at bounding box center [342, 14] width 684 height 29
click at [126, 51] on button "Reset" at bounding box center [121, 51] width 29 height 17
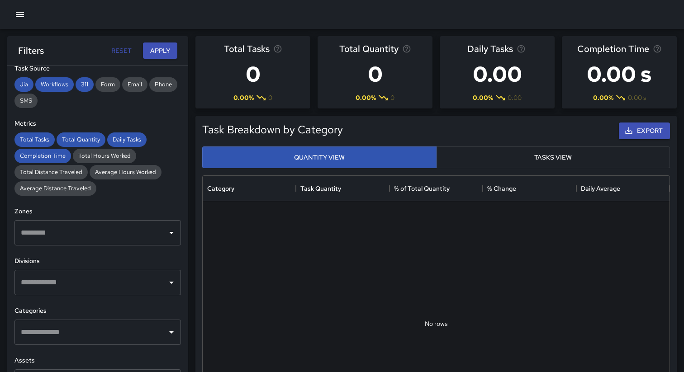
click at [121, 50] on button "Reset" at bounding box center [121, 51] width 29 height 17
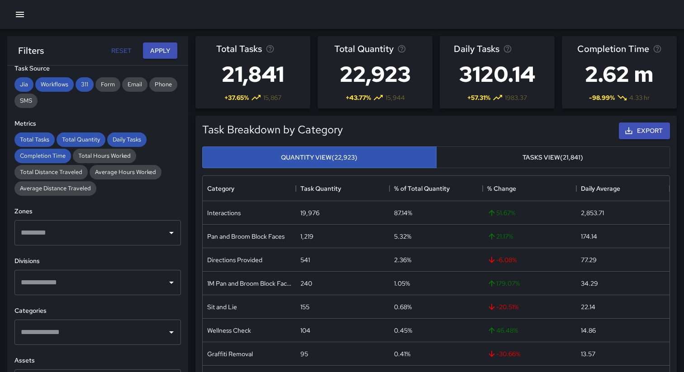
click at [106, 234] on input "text" at bounding box center [91, 232] width 145 height 17
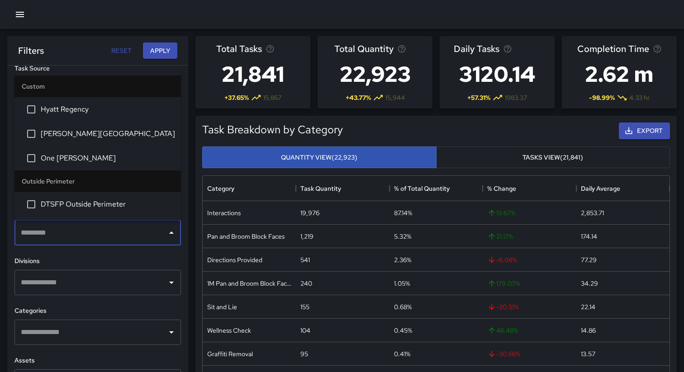
click at [76, 149] on li "One [PERSON_NAME]" at bounding box center [97, 158] width 167 height 24
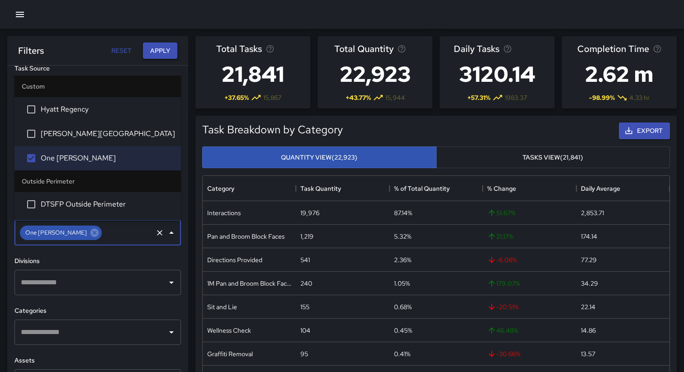
click at [148, 55] on button "Apply" at bounding box center [160, 51] width 34 height 17
